Goal: Transaction & Acquisition: Download file/media

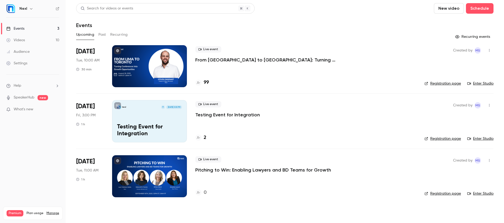
click at [251, 60] on p "From [GEOGRAPHIC_DATA] to [GEOGRAPHIC_DATA]: Turning Conferences into Growth Op…" at bounding box center [273, 60] width 157 height 6
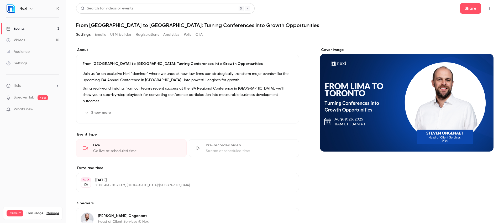
click at [103, 36] on button "Emails" at bounding box center [100, 34] width 11 height 8
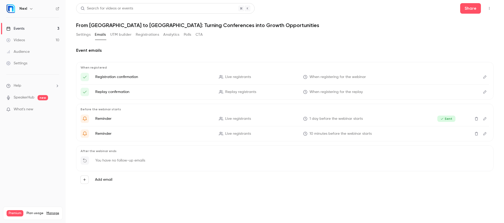
click at [141, 36] on button "Registrations" at bounding box center [147, 34] width 23 height 8
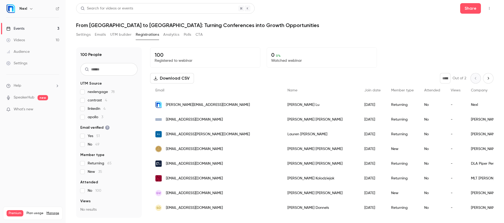
click at [118, 68] on input "text" at bounding box center [108, 69] width 57 height 13
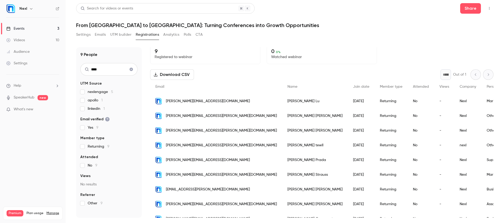
scroll to position [16, 0]
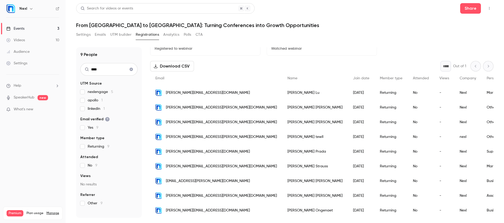
type input "****"
click at [131, 69] on icon "Clear search" at bounding box center [131, 69] width 3 height 3
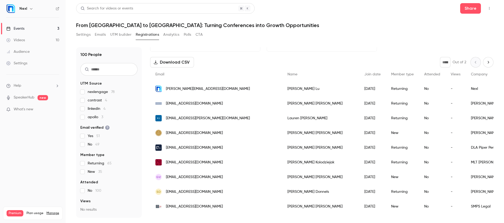
click at [23, 26] on div "Events" at bounding box center [15, 28] width 18 height 5
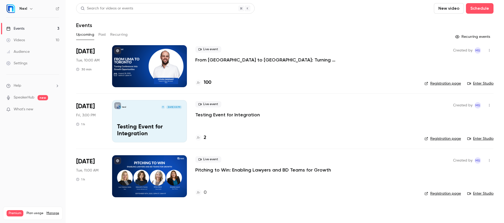
click at [100, 38] on button "Past" at bounding box center [102, 34] width 8 height 8
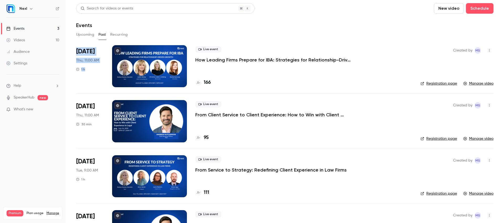
drag, startPoint x: 76, startPoint y: 50, endPoint x: 113, endPoint y: 51, distance: 36.8
click at [113, 51] on li "[DATE] Thu, 11:00 AM 1 h Live event How Leading Firms Prepare for IBA: Strategi…" at bounding box center [284, 69] width 417 height 48
click at [108, 52] on li "[DATE] Thu, 11:00 AM 1 h Live event How Leading Firms Prepare for IBA: Strategi…" at bounding box center [284, 69] width 417 height 48
click at [221, 61] on p "How Leading Firms Prepare for IBA: Strategies for Relationship-Driven Growth" at bounding box center [273, 60] width 157 height 6
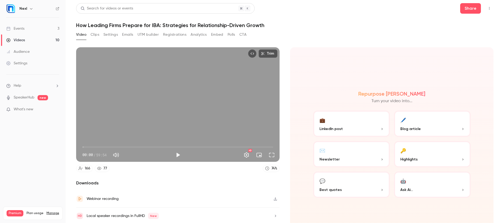
click at [176, 36] on button "Registrations" at bounding box center [174, 34] width 23 height 8
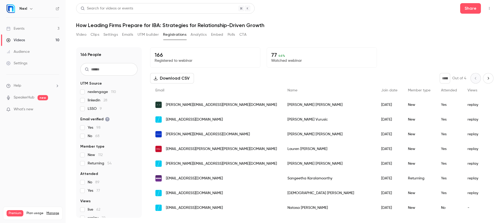
click at [32, 29] on link "Events 3" at bounding box center [33, 29] width 66 height 12
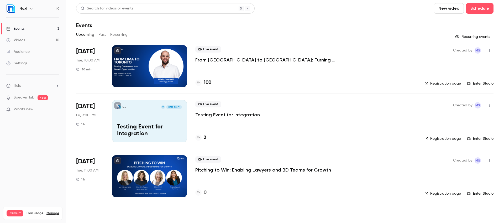
click at [226, 60] on p "From [GEOGRAPHIC_DATA] to [GEOGRAPHIC_DATA]: Turning Conferences into Growth Op…" at bounding box center [273, 60] width 157 height 6
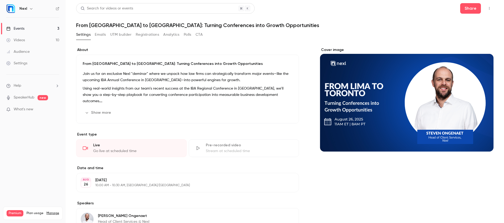
click at [139, 32] on button "Registrations" at bounding box center [147, 34] width 23 height 8
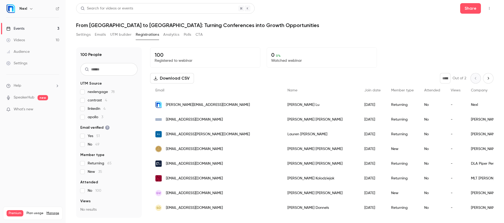
click at [173, 76] on button "Download CSV" at bounding box center [172, 78] width 44 height 10
